Goal: Task Accomplishment & Management: Use online tool/utility

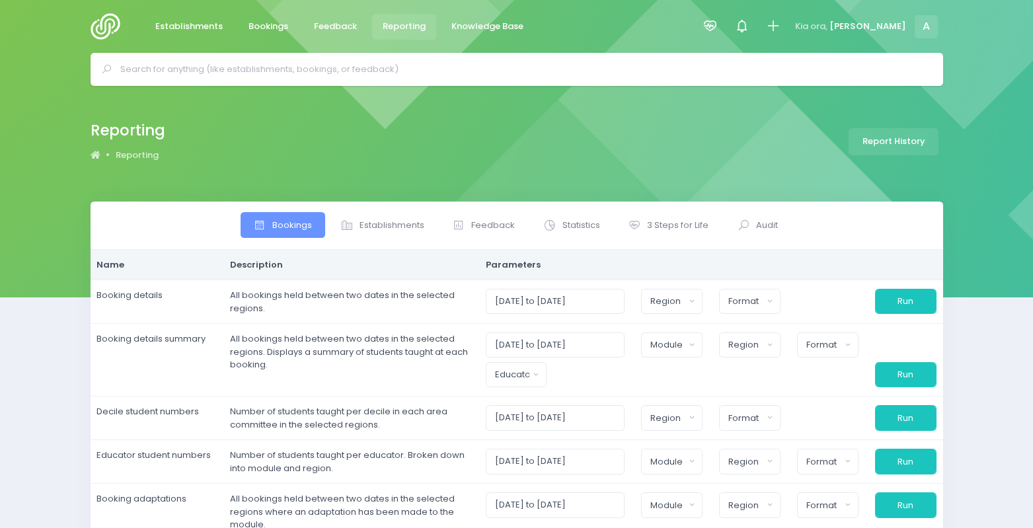
select select
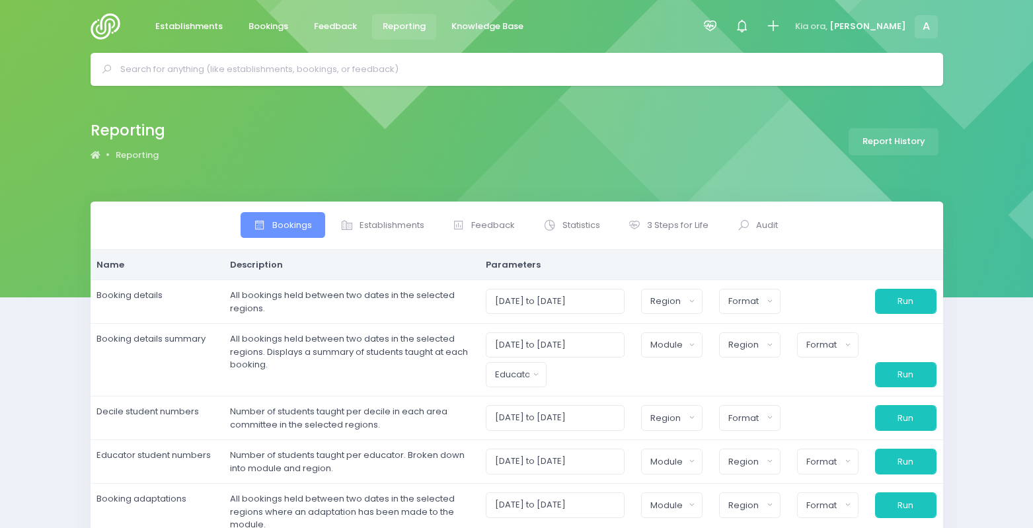
select select
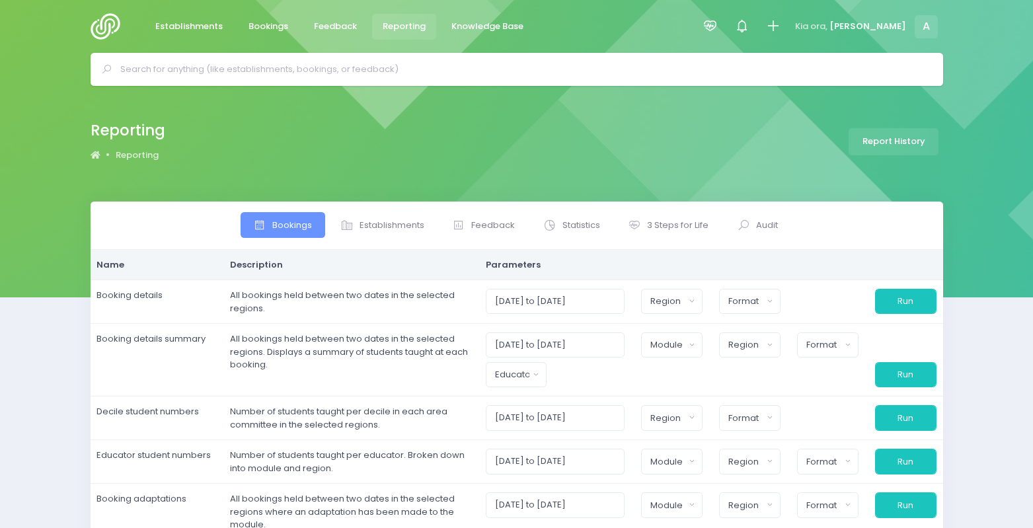
select select
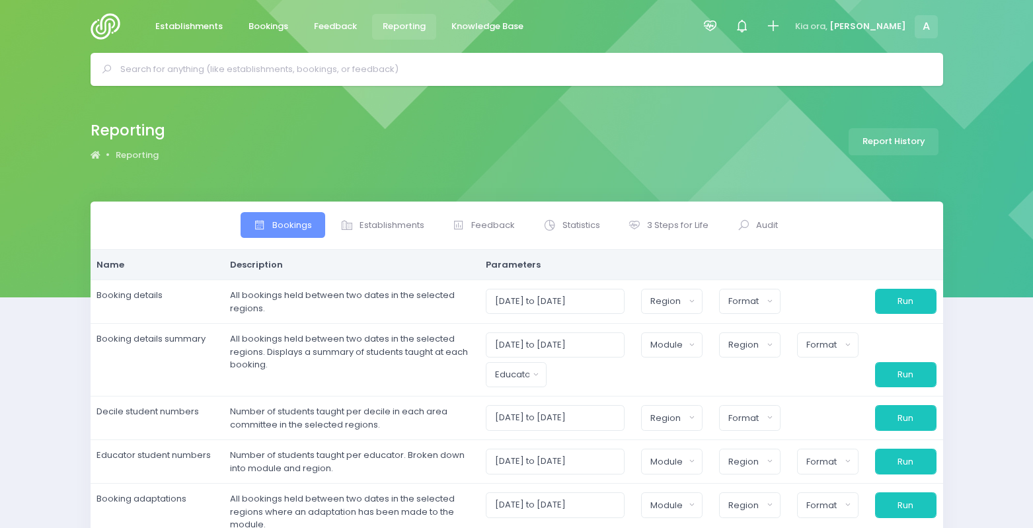
select select
click at [663, 224] on span "3 Steps for Life" at bounding box center [677, 225] width 61 height 13
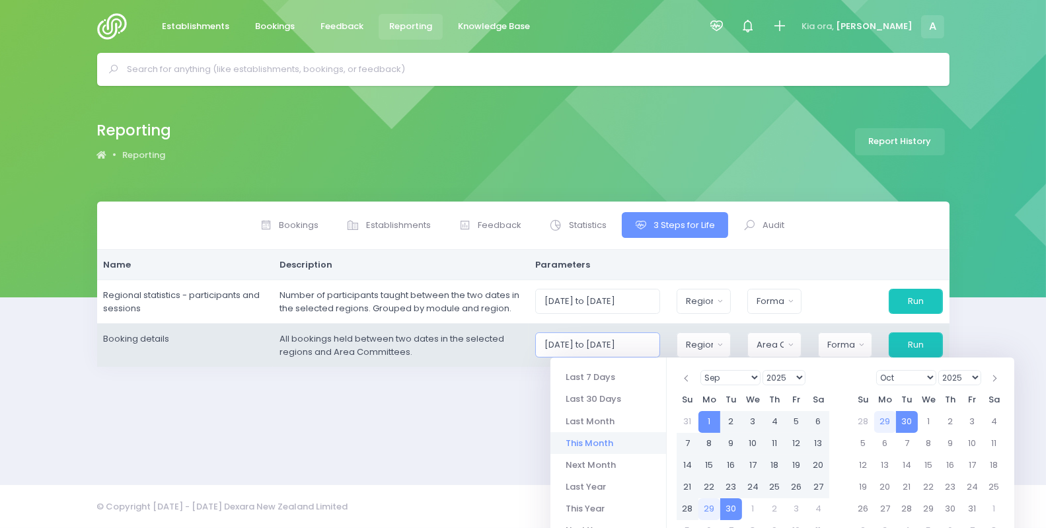
click at [633, 348] on input "[DATE] to [DATE]" at bounding box center [597, 344] width 125 height 25
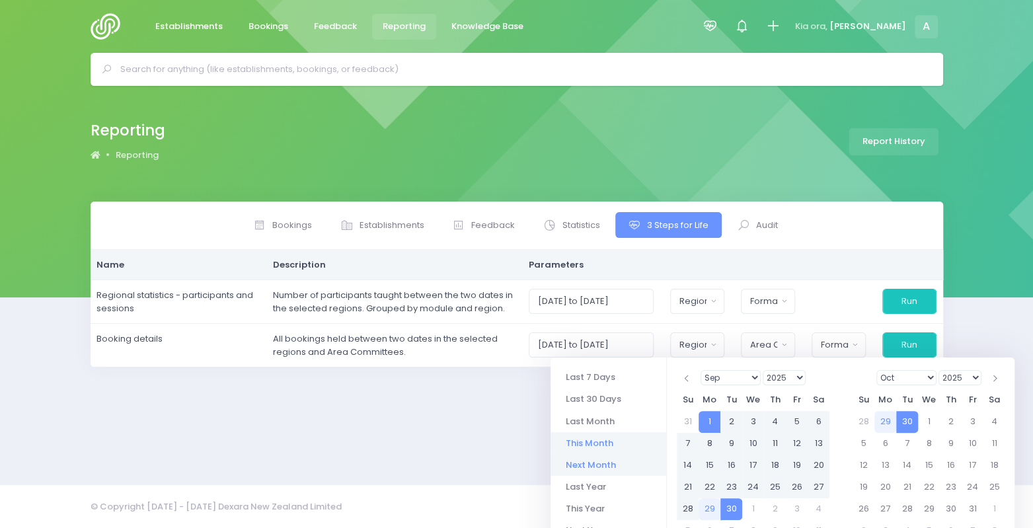
click at [574, 466] on li "Next Month" at bounding box center [608, 465] width 116 height 22
type input "[DATE] to [DATE]"
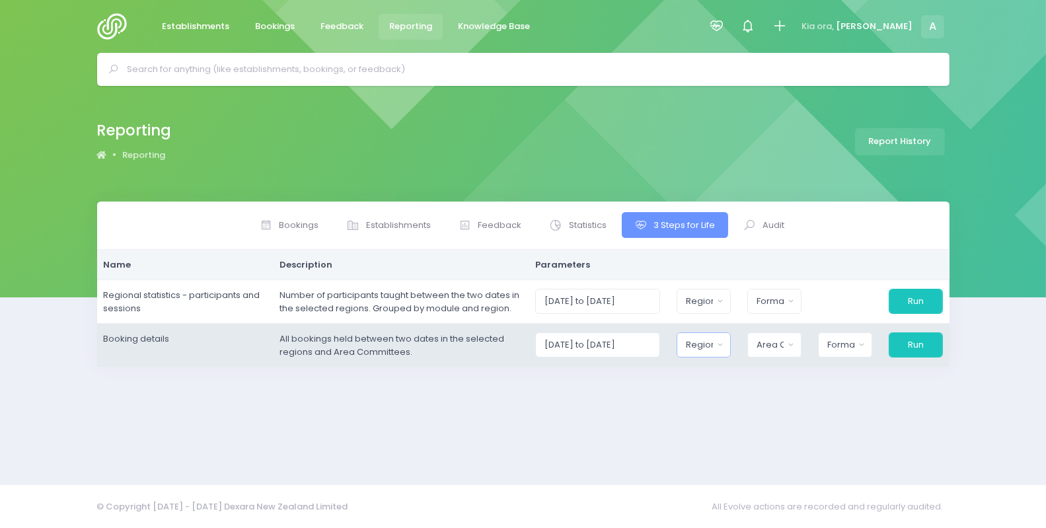
click at [697, 347] on div "Region" at bounding box center [699, 344] width 27 height 13
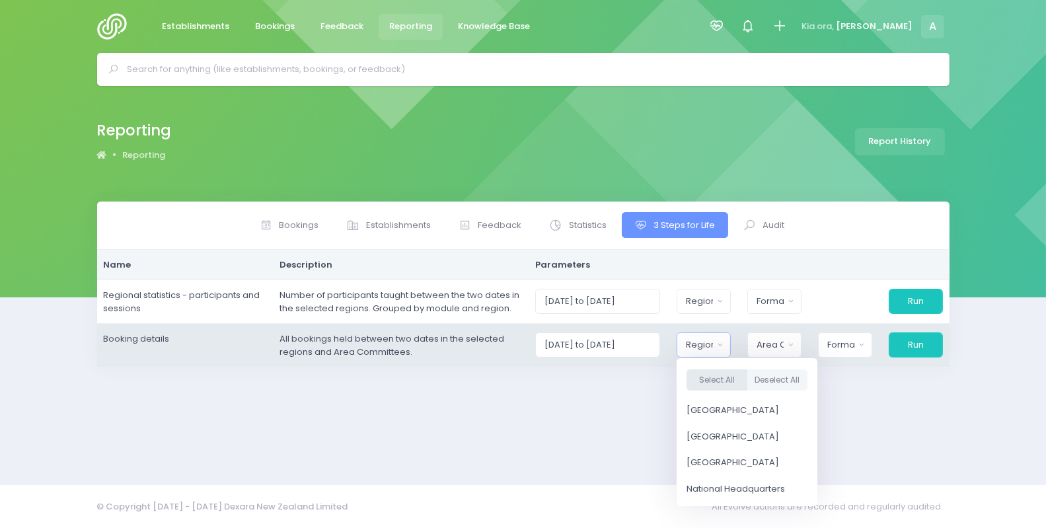
click at [728, 369] on button "Select All" at bounding box center [717, 380] width 61 height 22
select select "Northern"
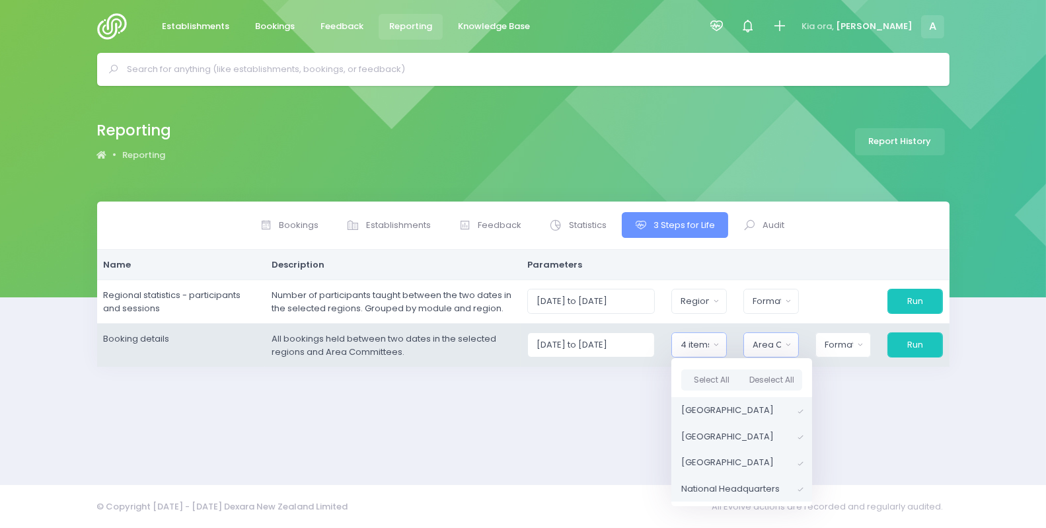
click at [786, 332] on button "Area Committee" at bounding box center [771, 344] width 56 height 25
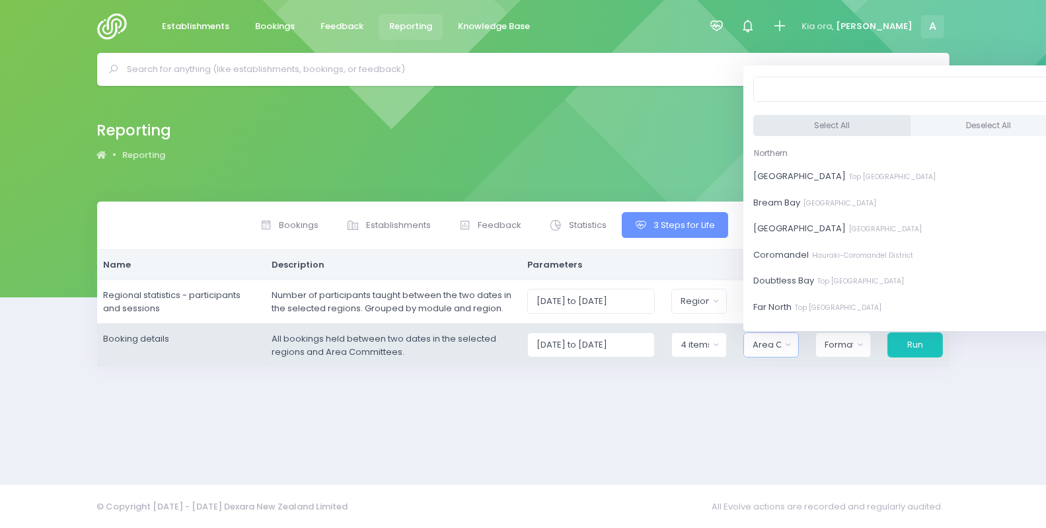
click at [807, 125] on button "Select All" at bounding box center [831, 126] width 157 height 22
select select "[GEOGRAPHIC_DATA]"
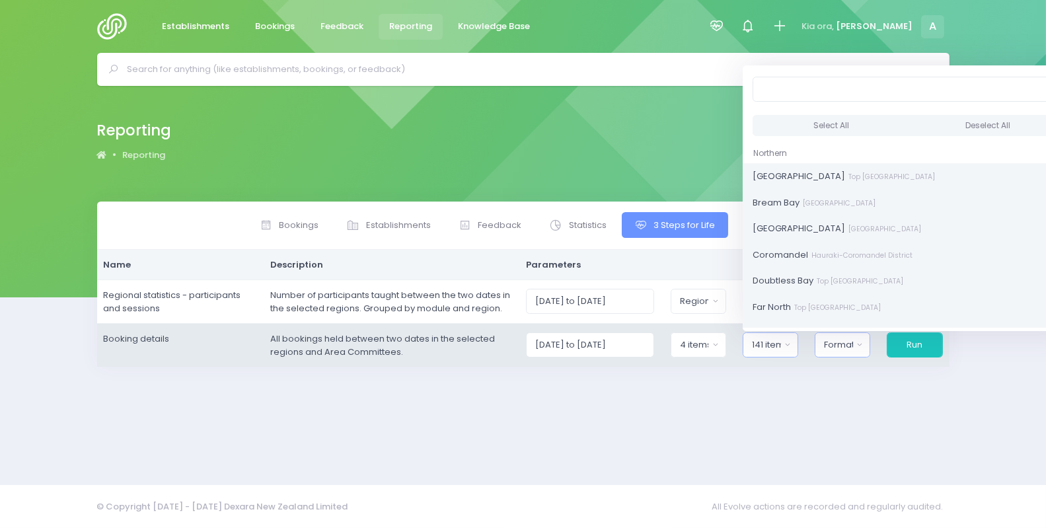
click at [843, 351] on div "Format" at bounding box center [838, 344] width 29 height 13
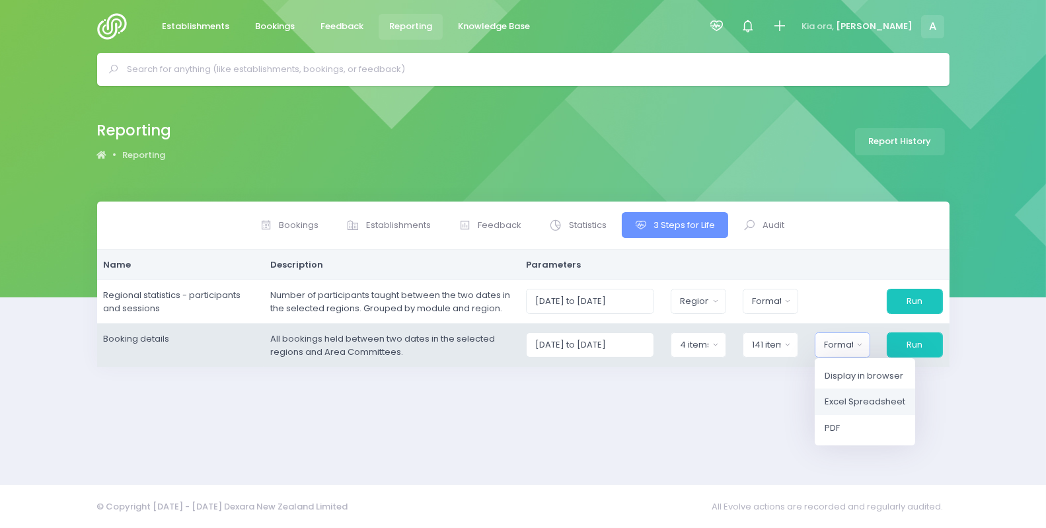
click at [863, 402] on span "Excel Spreadsheet" at bounding box center [865, 401] width 81 height 13
select select "excel"
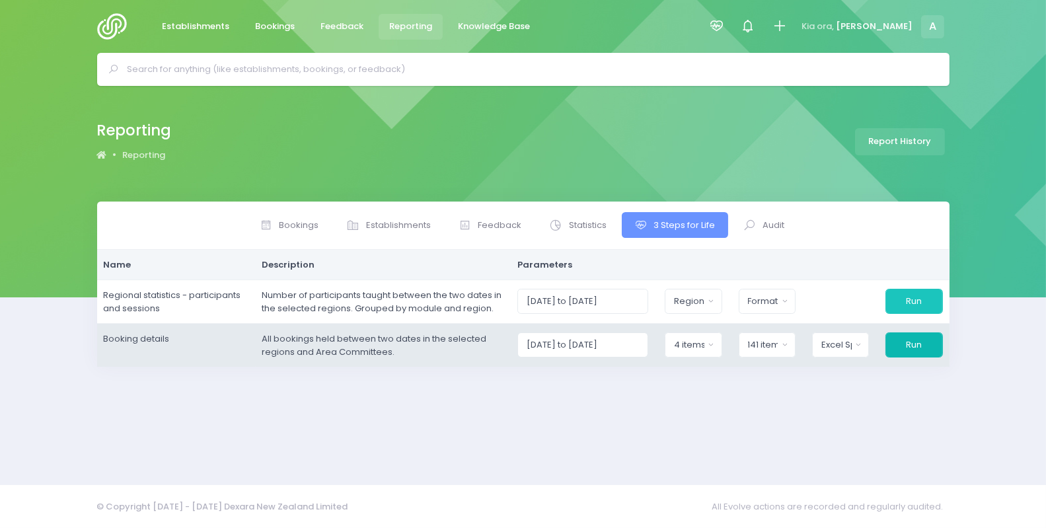
click at [920, 349] on button "Run" at bounding box center [914, 344] width 57 height 25
